Goal: Information Seeking & Learning: Learn about a topic

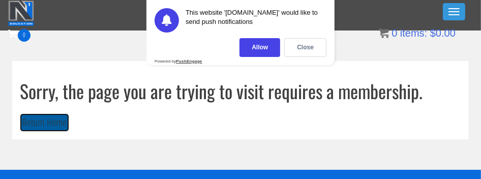
click at [49, 123] on button "Return Home" at bounding box center [44, 122] width 49 height 19
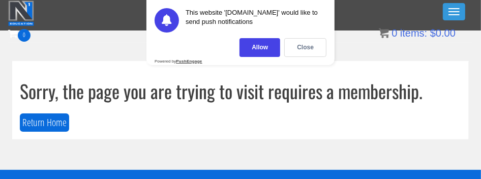
click at [311, 42] on div "Close" at bounding box center [305, 47] width 42 height 19
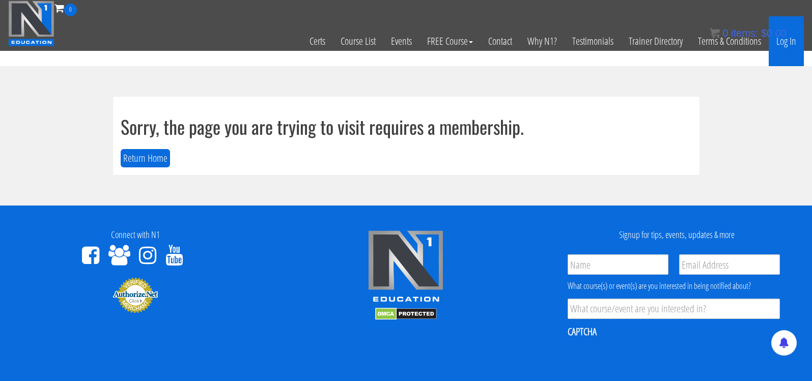
click at [481, 47] on link "Log In" at bounding box center [785, 41] width 35 height 50
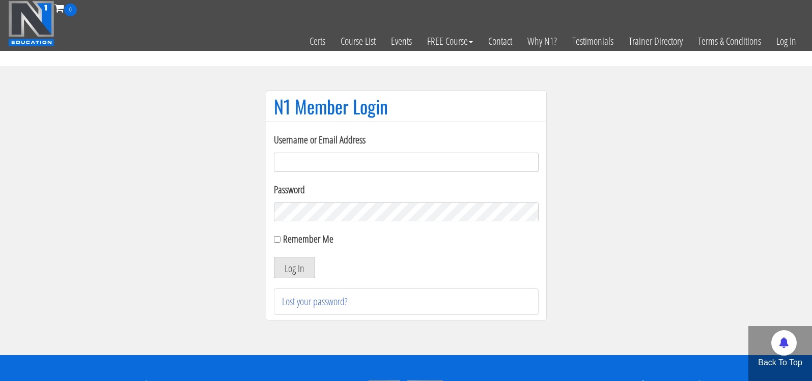
type input "kaylin.fillippelli"
click at [287, 267] on button "Log In" at bounding box center [294, 267] width 41 height 21
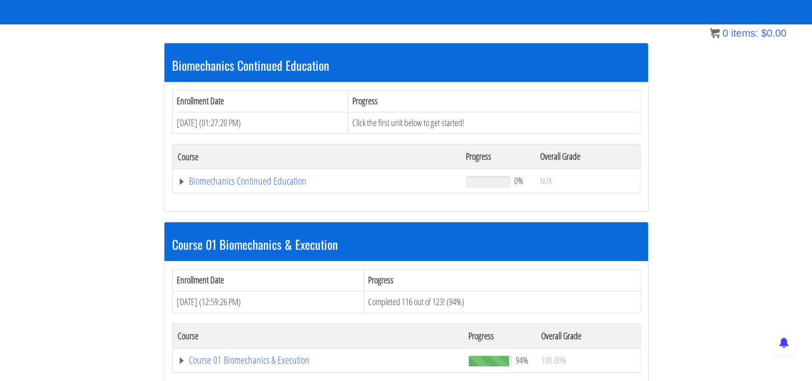
scroll to position [174, 0]
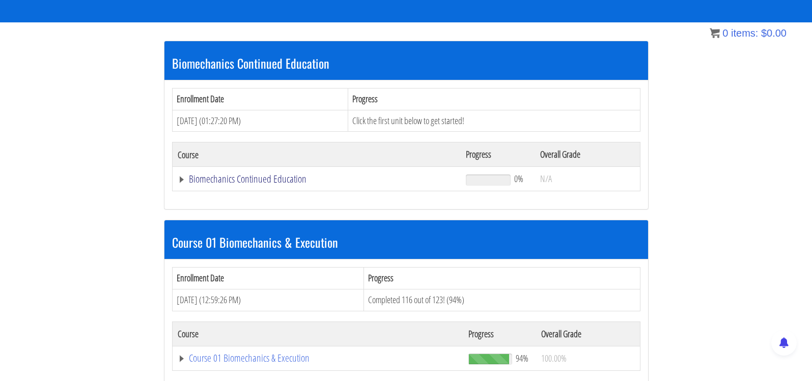
click at [183, 179] on link "Biomechanics Continued Education" at bounding box center [317, 179] width 278 height 10
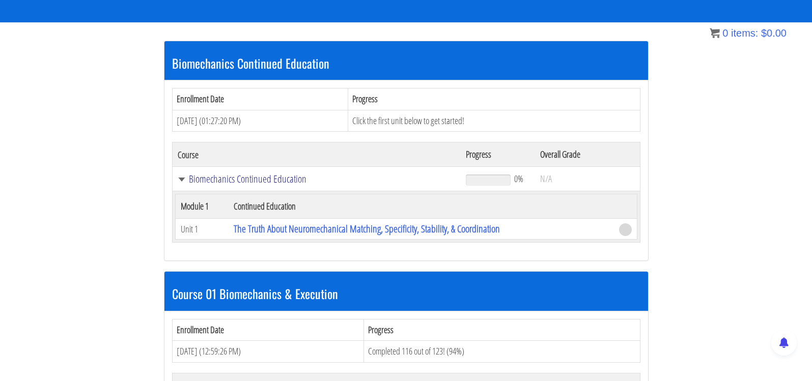
click at [184, 180] on link "Biomechanics Continued Education" at bounding box center [317, 179] width 278 height 10
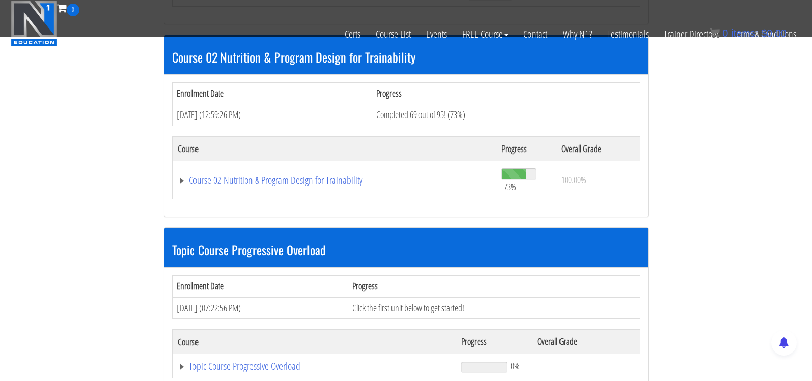
scroll to position [471, 0]
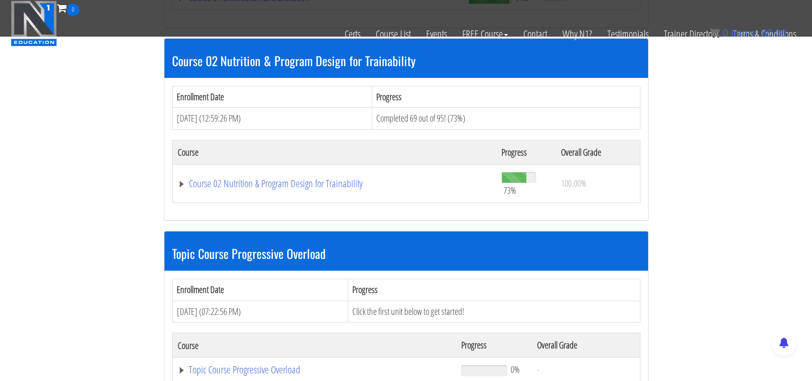
click at [223, 170] on td "Course 02 Nutrition & Program Design for Trainability" at bounding box center [334, 183] width 324 height 38
click at [222, 184] on link "Course 02 Nutrition & Program Design for Trainability" at bounding box center [335, 184] width 314 height 10
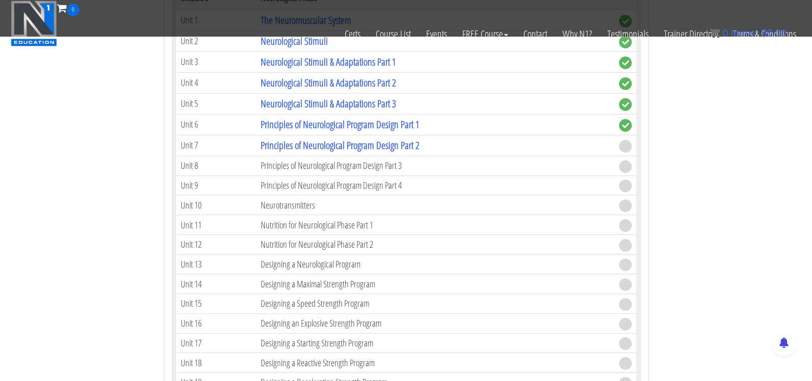
scroll to position [2209, 0]
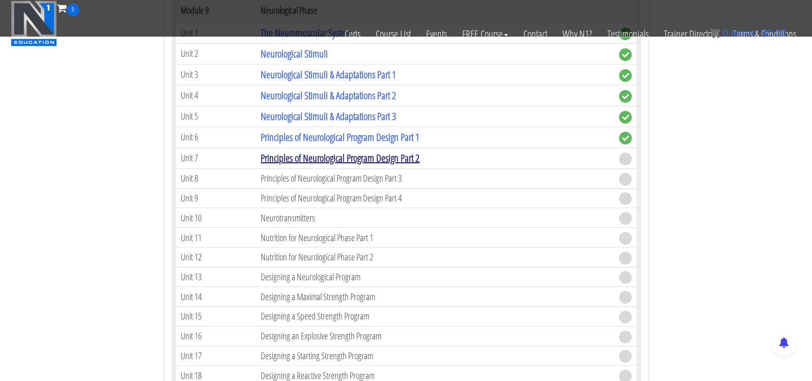
click at [341, 151] on link "Principles of Neurological Program Design Part 2" at bounding box center [340, 158] width 159 height 14
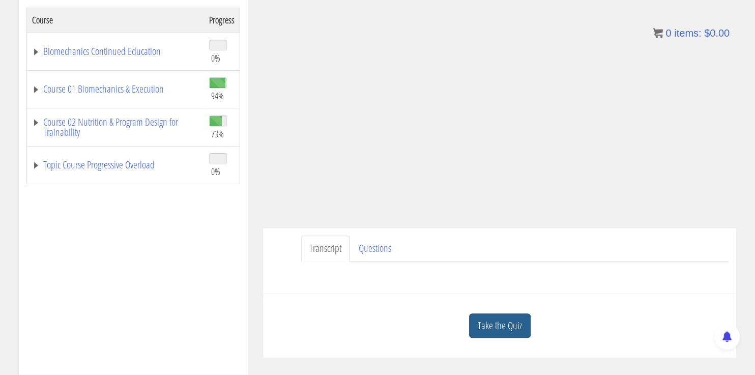
scroll to position [174, 0]
click at [492, 321] on link "Take the Quiz" at bounding box center [500, 323] width 62 height 25
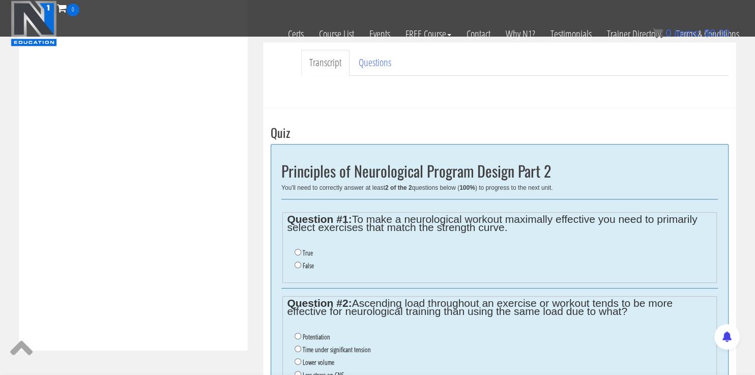
scroll to position [342, 0]
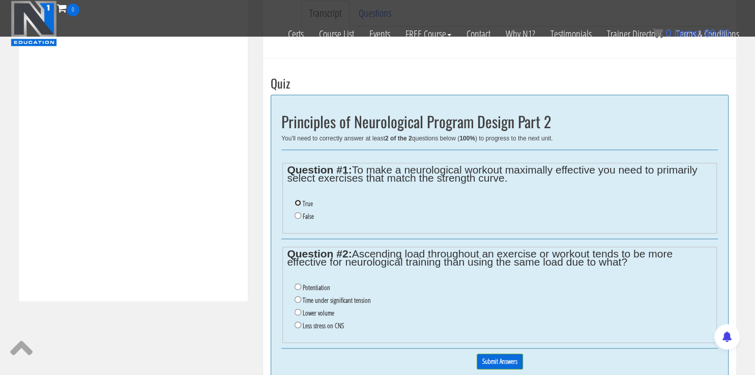
click at [297, 199] on input "True" at bounding box center [298, 202] width 7 height 7
radio input "true"
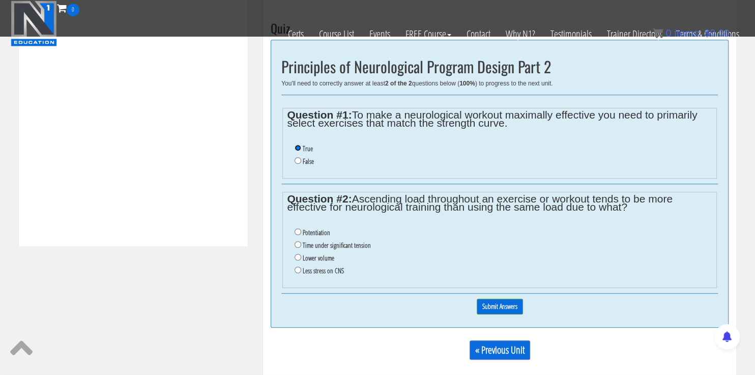
scroll to position [399, 0]
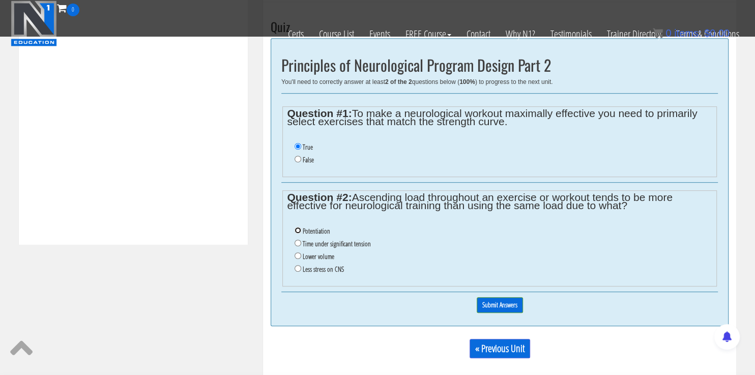
click at [297, 230] on input "Potentiation" at bounding box center [298, 230] width 7 height 7
radio input "true"
click at [490, 301] on input "Submit Answers" at bounding box center [500, 305] width 46 height 16
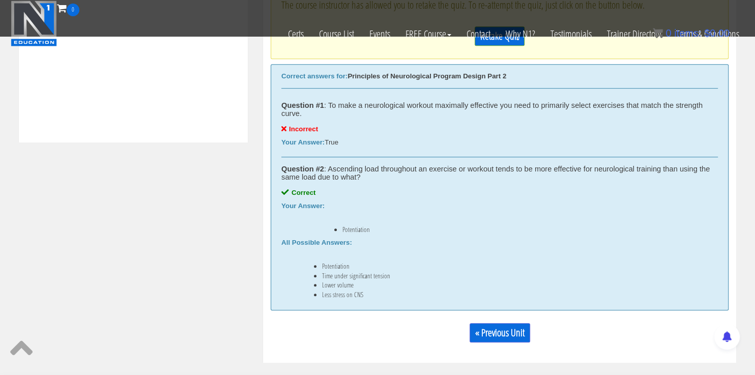
scroll to position [471, 0]
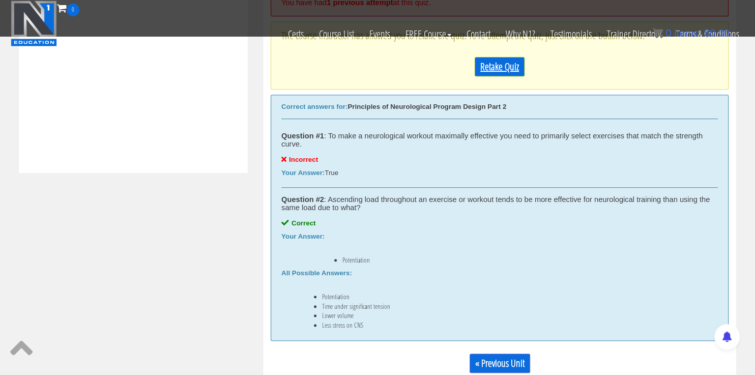
click at [501, 71] on link "Retake Quiz" at bounding box center [500, 66] width 50 height 19
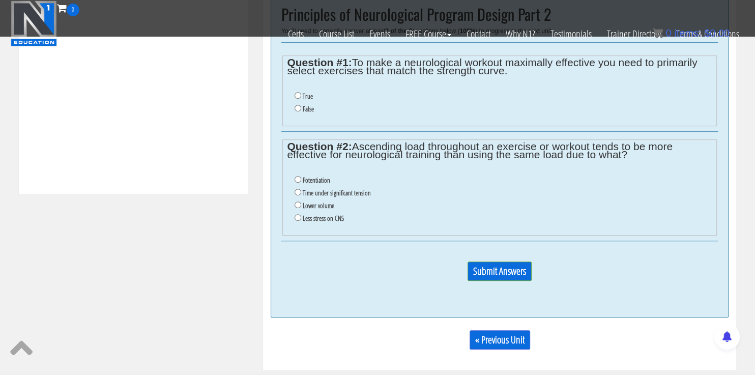
scroll to position [442, 0]
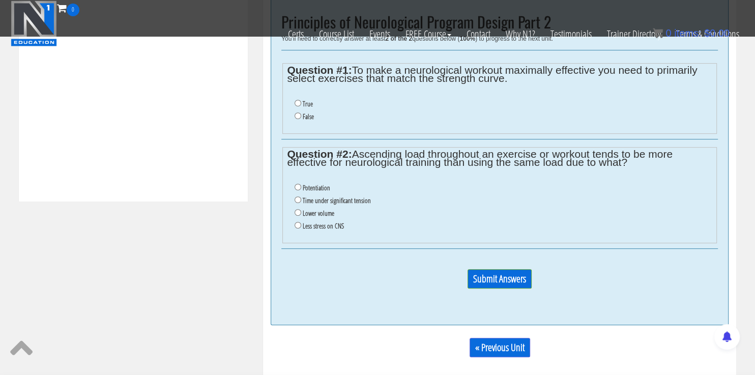
click at [304, 118] on label "False" at bounding box center [308, 116] width 11 height 8
click at [301, 118] on input "False" at bounding box center [298, 115] width 7 height 7
radio input "true"
click at [299, 184] on input "Potentiation" at bounding box center [298, 187] width 7 height 7
radio input "true"
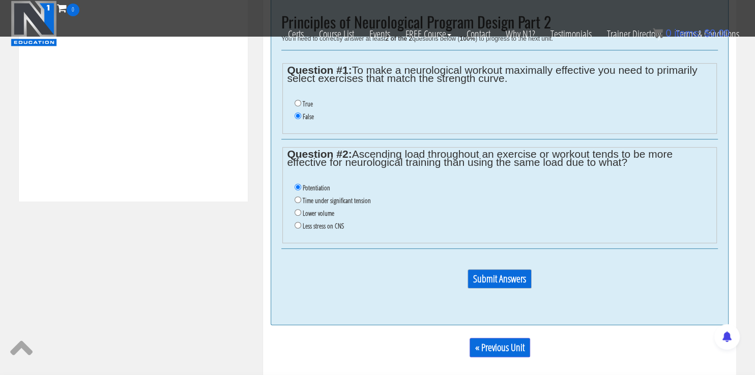
click at [520, 274] on input "Submit Answers" at bounding box center [500, 278] width 64 height 19
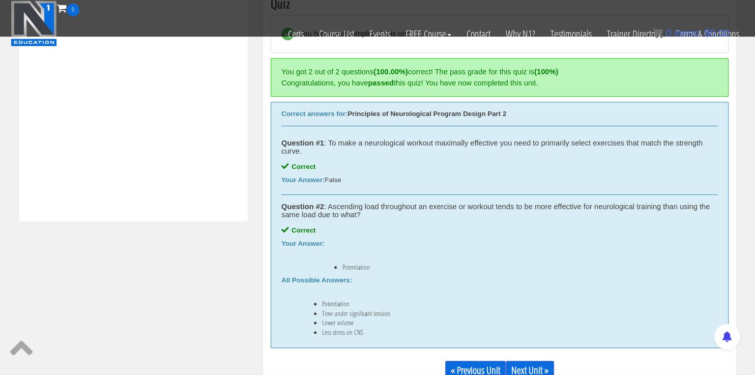
scroll to position [501, 0]
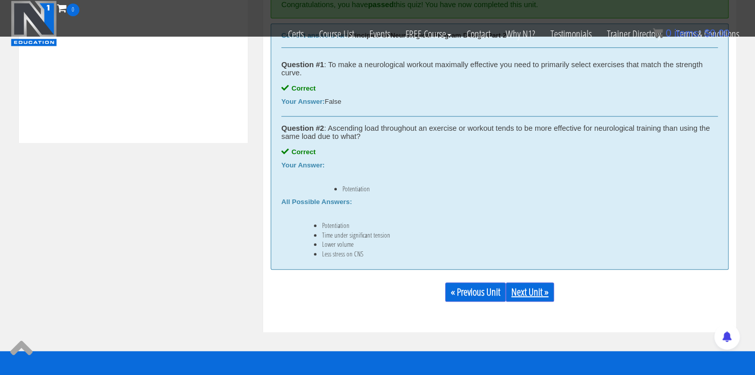
click at [526, 296] on link "Next Unit »" at bounding box center [530, 291] width 48 height 19
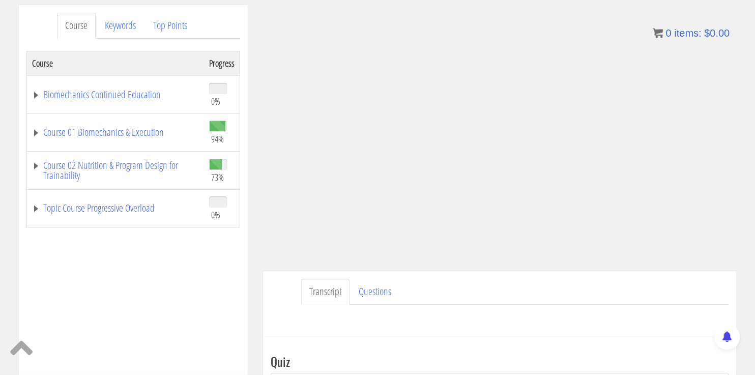
scroll to position [128, 0]
click at [36, 163] on link "Course 02 Nutrition & Program Design for Trainability" at bounding box center [115, 171] width 167 height 20
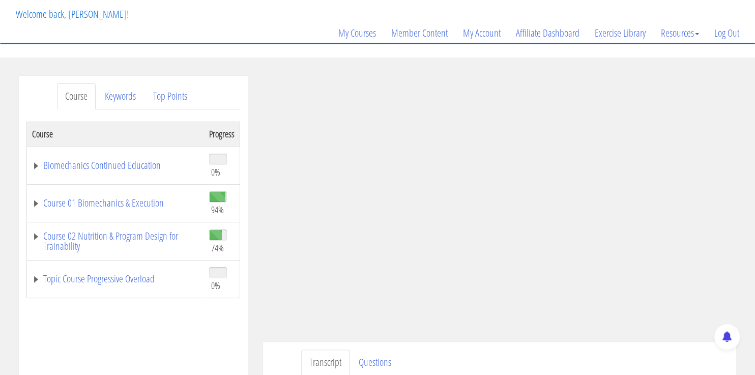
scroll to position [158, 0]
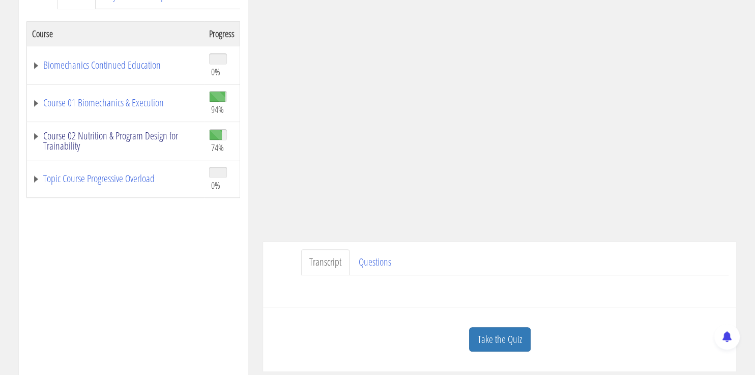
click at [37, 133] on link "Course 02 Nutrition & Program Design for Trainability" at bounding box center [115, 141] width 167 height 20
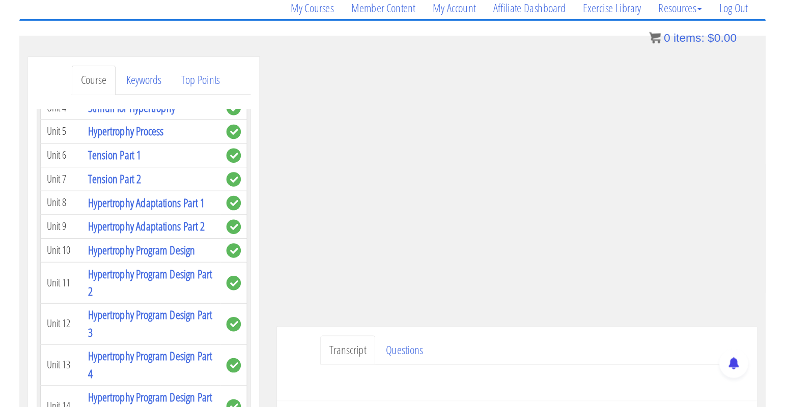
scroll to position [1587, 0]
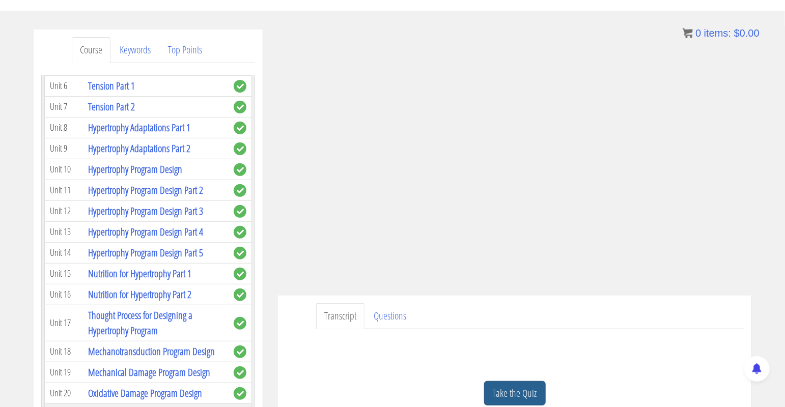
click at [499, 375] on link "Take the Quiz" at bounding box center [515, 393] width 62 height 25
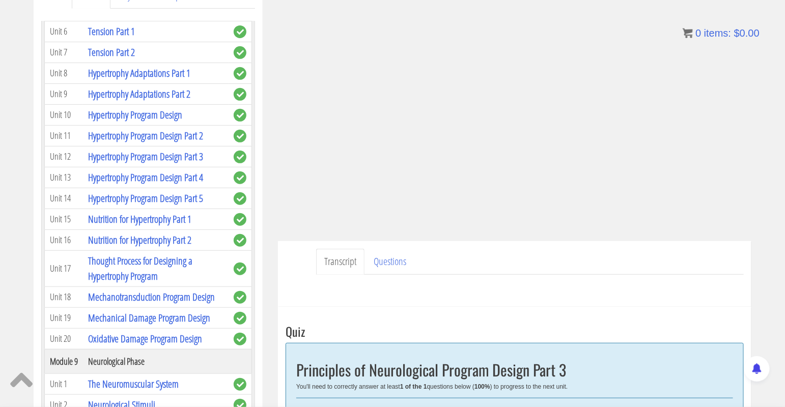
scroll to position [287, 0]
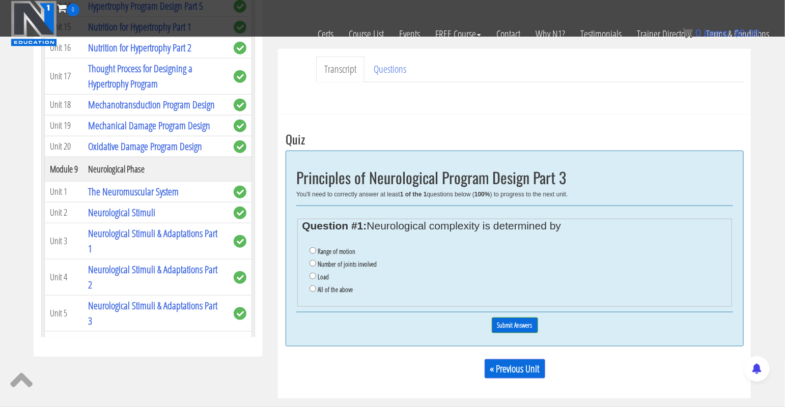
click at [314, 291] on li "All of the above" at bounding box center [517, 289] width 417 height 13
click at [314, 285] on input "All of the above" at bounding box center [312, 288] width 7 height 7
radio input "true"
click at [522, 322] on input "Submit Answers" at bounding box center [515, 326] width 46 height 16
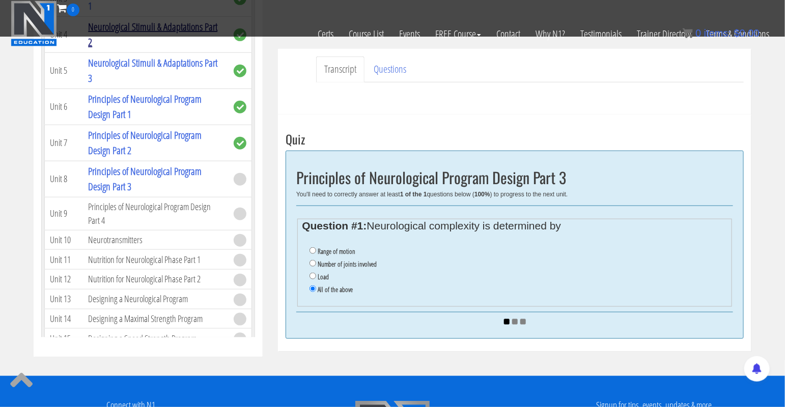
scroll to position [2059, 0]
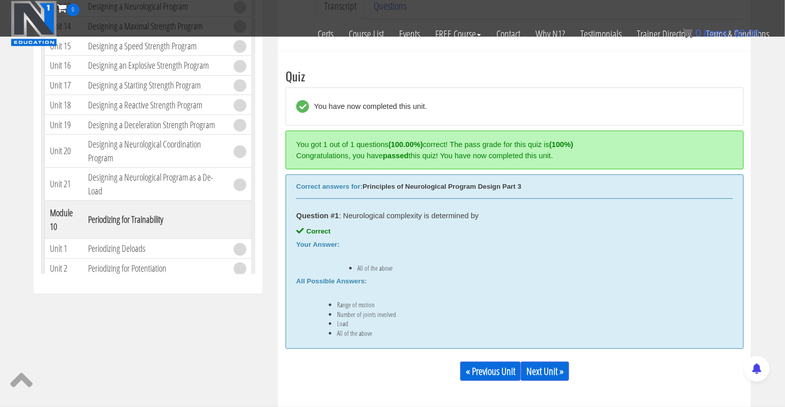
scroll to position [386, 0]
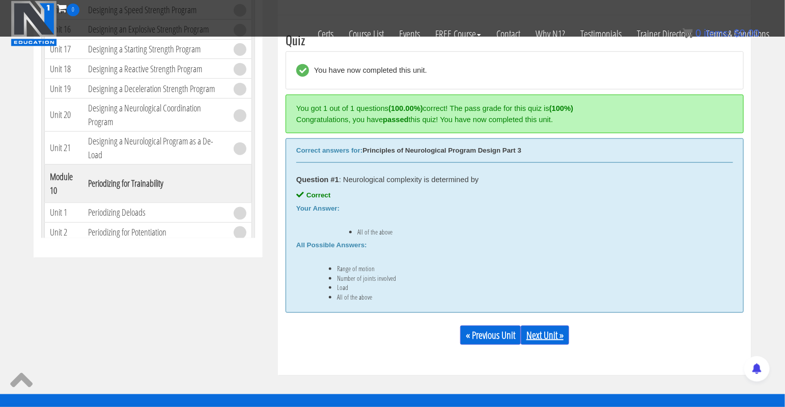
click at [546, 333] on link "Next Unit »" at bounding box center [545, 335] width 48 height 19
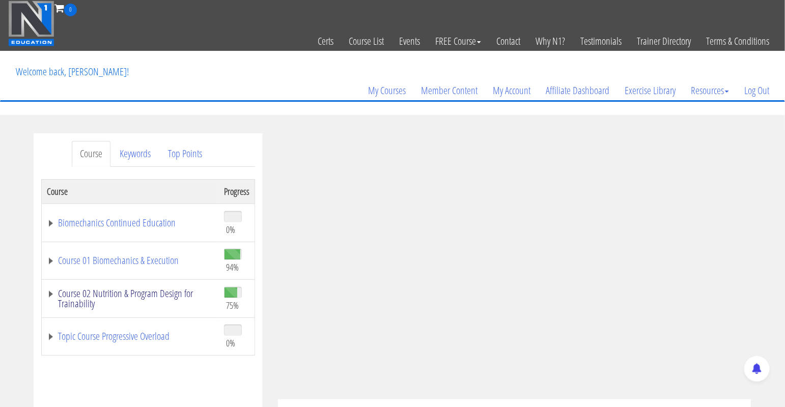
click at [48, 296] on link "Course 02 Nutrition & Program Design for Trainability" at bounding box center [130, 299] width 167 height 20
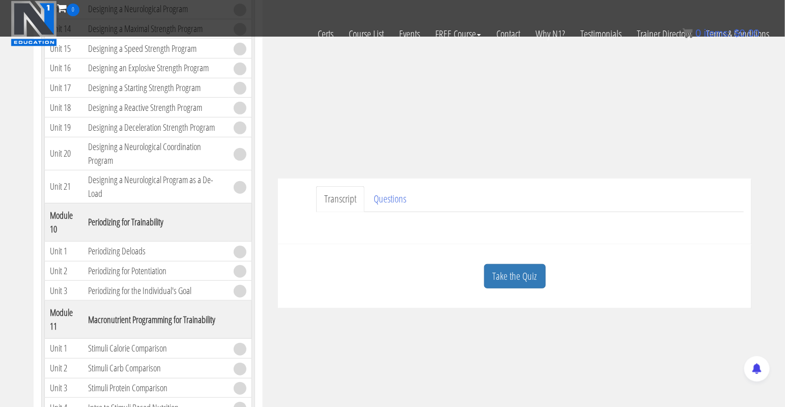
scroll to position [215, 0]
